Goal: Information Seeking & Learning: Learn about a topic

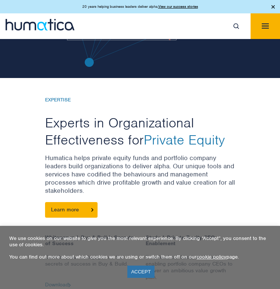
scroll to position [189, 0]
click at [140, 280] on div "We use cookies on our website to give you the most relevant experience. By clic…" at bounding box center [140, 257] width 280 height 63
click at [138, 271] on link "ACCEPT" at bounding box center [140, 272] width 27 height 12
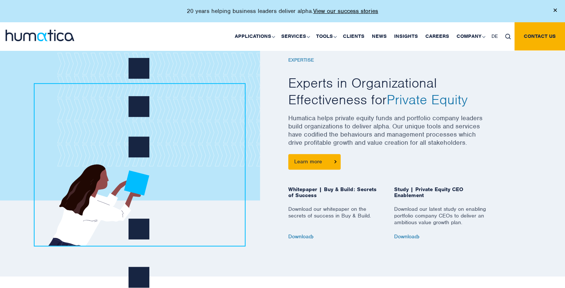
scroll to position [305, 0]
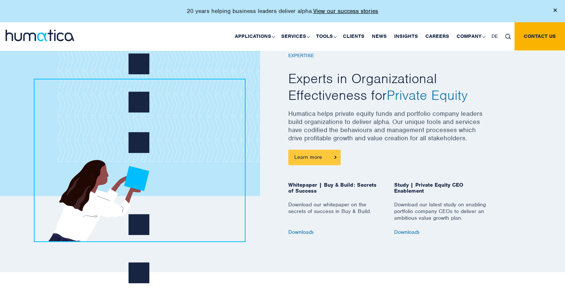
click at [279, 159] on link "Learn more" at bounding box center [314, 158] width 52 height 16
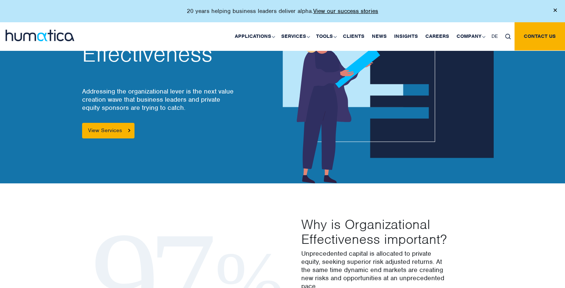
scroll to position [52, 0]
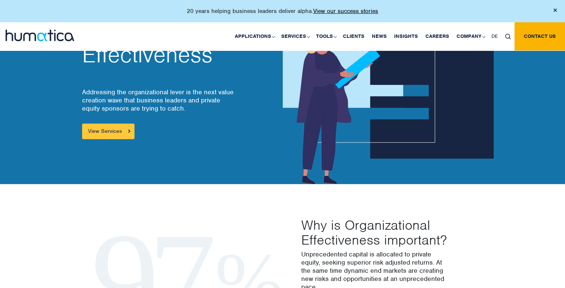
click at [114, 128] on link "View Services" at bounding box center [108, 132] width 52 height 16
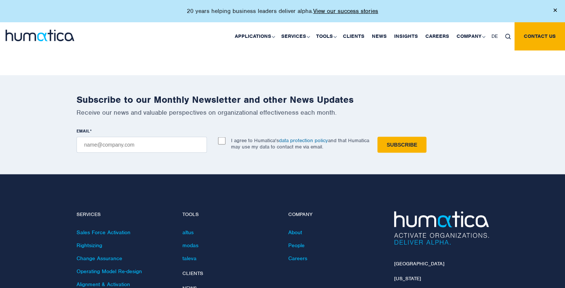
scroll to position [1503, 0]
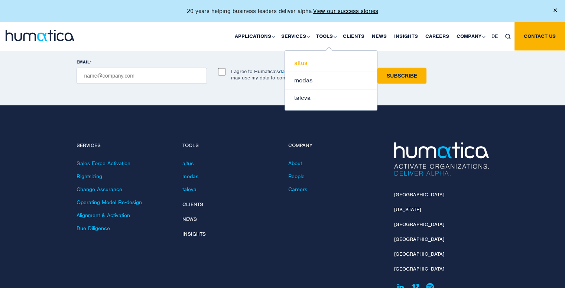
click at [302, 62] on link "altus" at bounding box center [331, 63] width 92 height 17
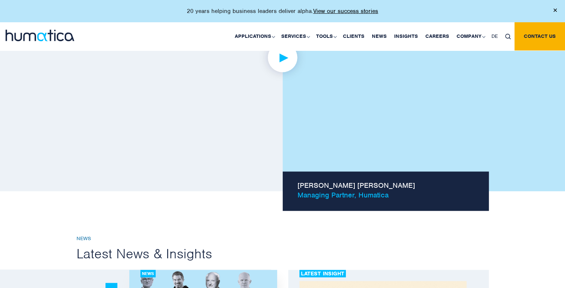
scroll to position [598, 0]
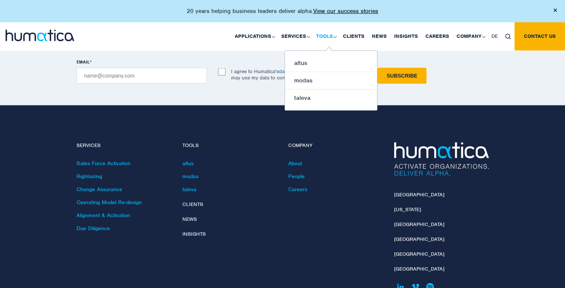
scroll to position [1503, 0]
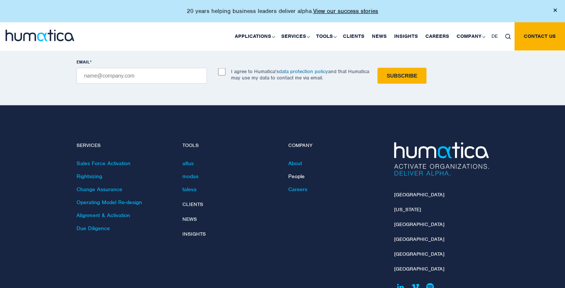
click at [301, 173] on link "People" at bounding box center [296, 176] width 16 height 7
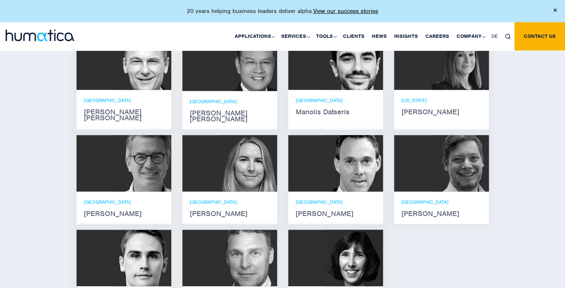
scroll to position [478, 0]
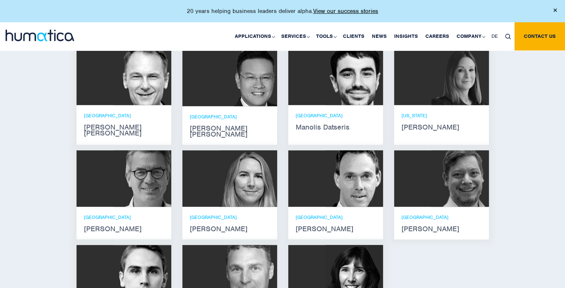
click at [338, 97] on img at bounding box center [355, 77] width 58 height 56
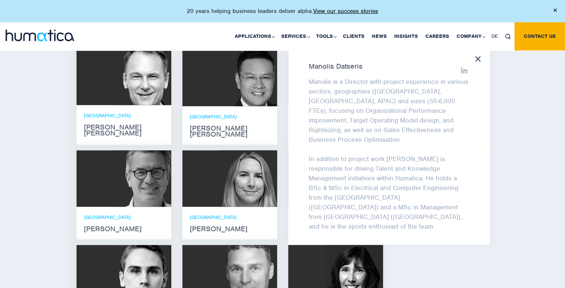
click at [474, 58] on div "[PERSON_NAME] is a Director with project experience in various sectors, geograp…" at bounding box center [389, 147] width 202 height 196
click at [478, 58] on icon at bounding box center [478, 59] width 6 height 6
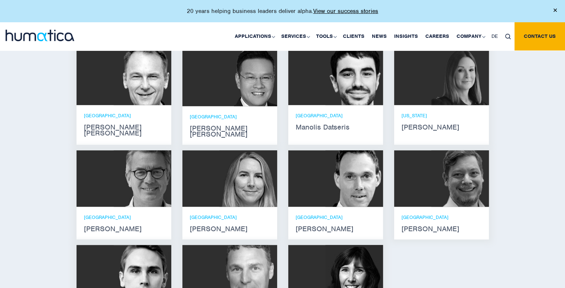
click at [238, 187] on img at bounding box center [249, 179] width 58 height 56
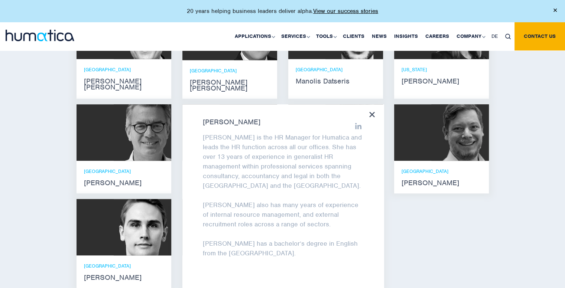
scroll to position [534, 0]
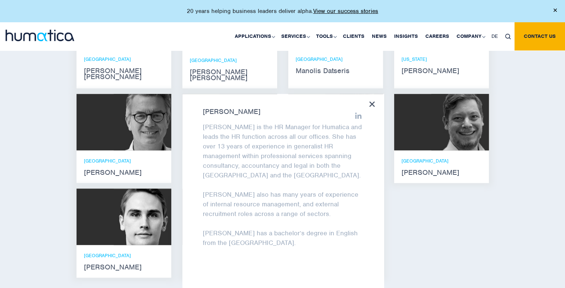
click at [375, 96] on div "[PERSON_NAME] [PERSON_NAME] is the HR Manager for Humatica and leads the HR fun…" at bounding box center [283, 192] width 202 height 196
click at [370, 101] on icon at bounding box center [372, 104] width 6 height 6
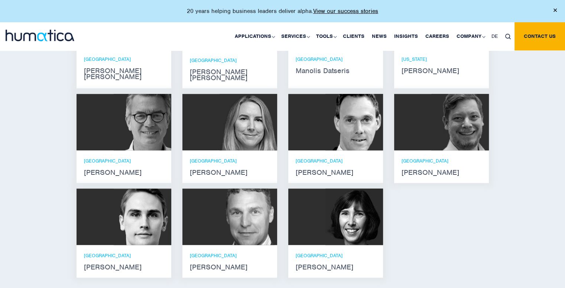
click at [220, 233] on img at bounding box center [249, 217] width 58 height 56
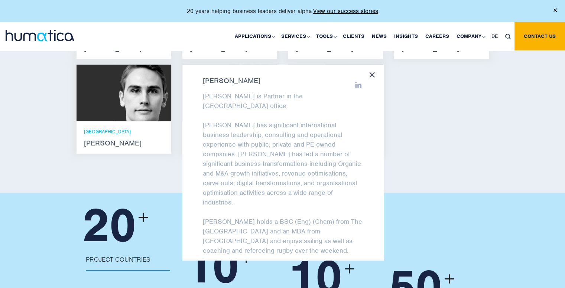
scroll to position [659, 0]
click at [403, 135] on div "[PERSON_NAME] [PERSON_NAME] He holds degrees in Electrical and Mechanical Engin…" at bounding box center [283, 13] width 424 height 291
click at [371, 72] on icon at bounding box center [372, 75] width 6 height 6
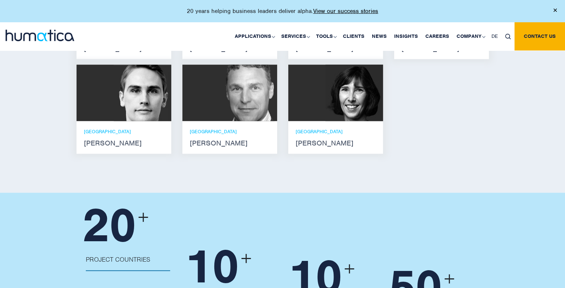
click at [330, 142] on div "LONDON [PERSON_NAME]" at bounding box center [335, 137] width 95 height 33
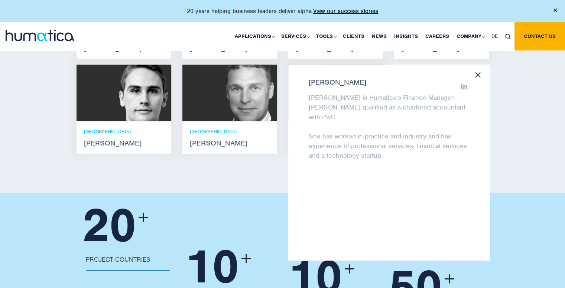
click at [479, 72] on icon at bounding box center [478, 75] width 6 height 6
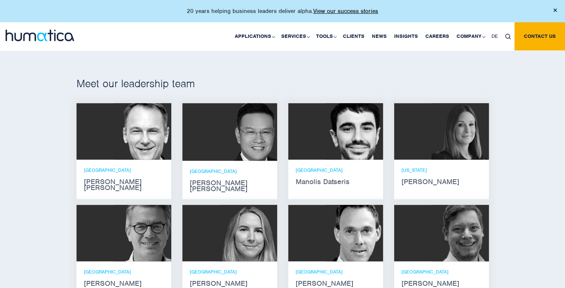
scroll to position [422, 0]
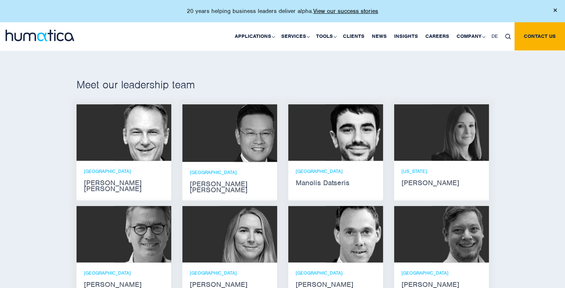
click at [151, 180] on strong "[PERSON_NAME] [PERSON_NAME]" at bounding box center [124, 186] width 80 height 12
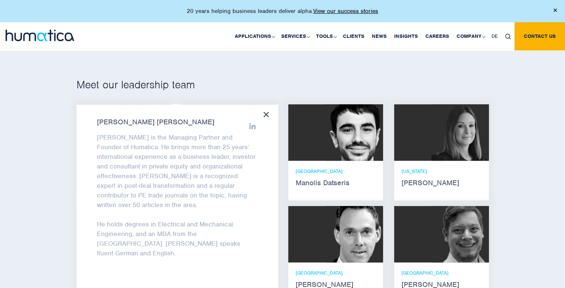
click at [268, 112] on icon at bounding box center [267, 115] width 6 height 6
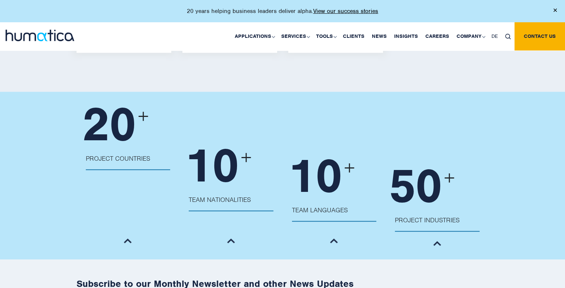
scroll to position [1057, 0]
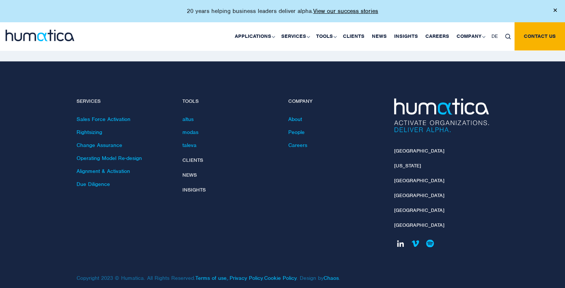
click at [401, 237] on link at bounding box center [400, 243] width 13 height 13
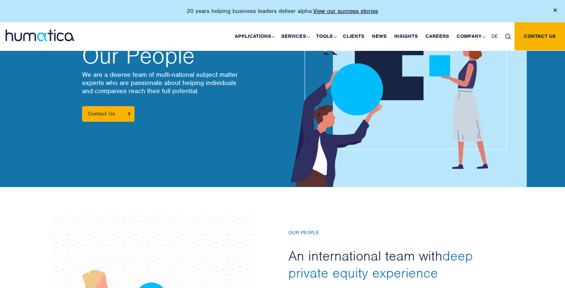
scroll to position [0, 0]
